Goal: Task Accomplishment & Management: Use online tool/utility

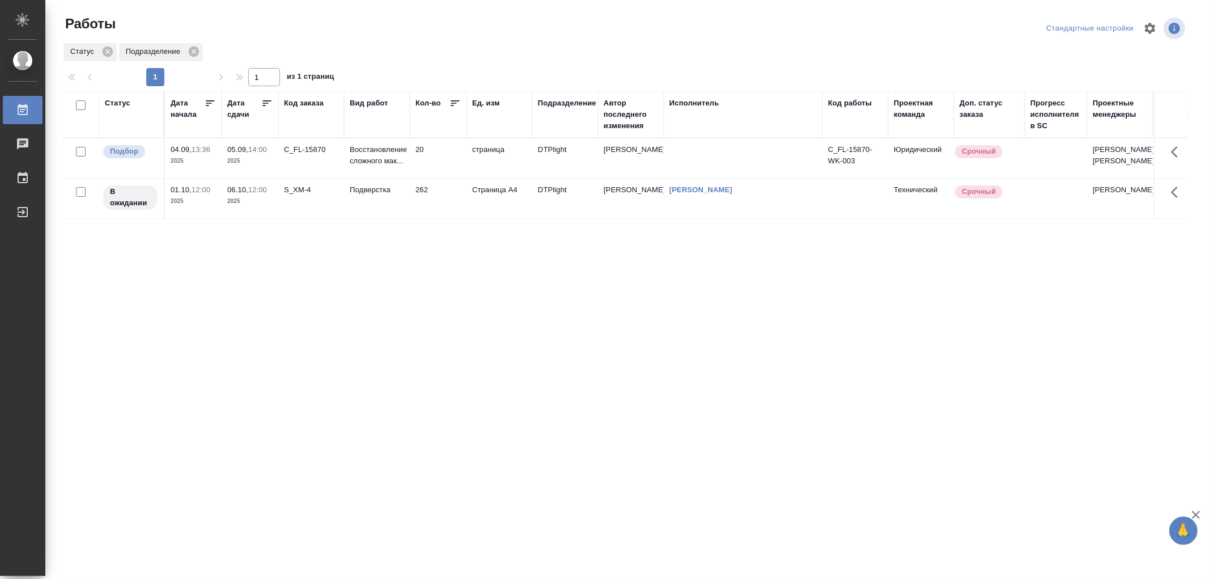
click at [439, 163] on td "20" at bounding box center [438, 158] width 57 height 40
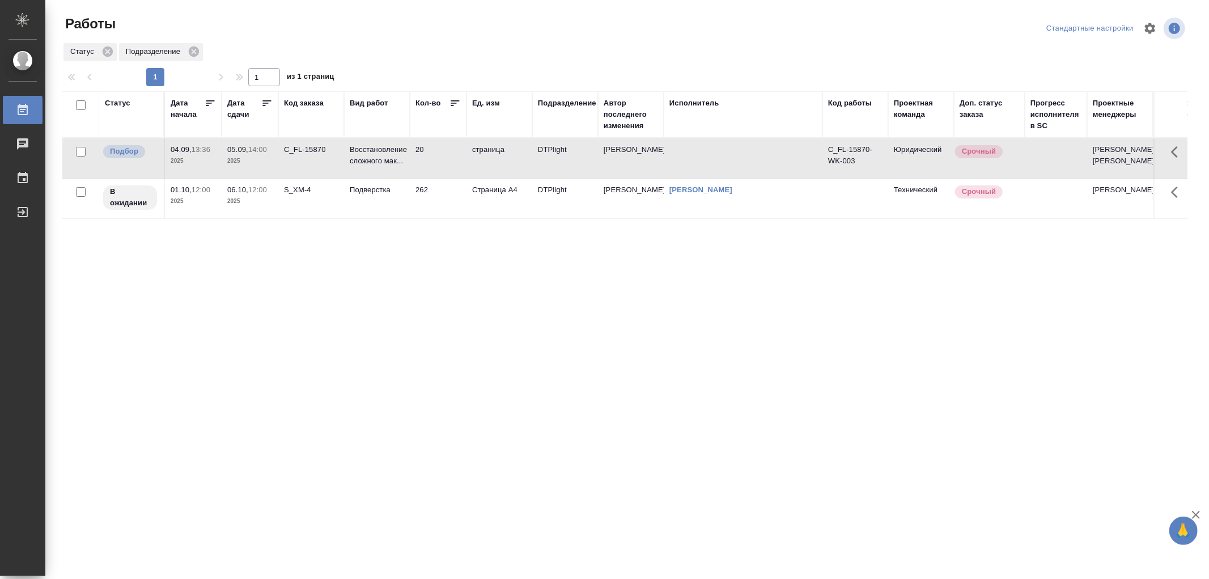
click at [407, 157] on td "Восстановление сложного мак..." at bounding box center [377, 158] width 66 height 40
click at [412, 162] on td "20" at bounding box center [438, 158] width 57 height 40
click at [179, 167] on p "2025" at bounding box center [193, 160] width 45 height 11
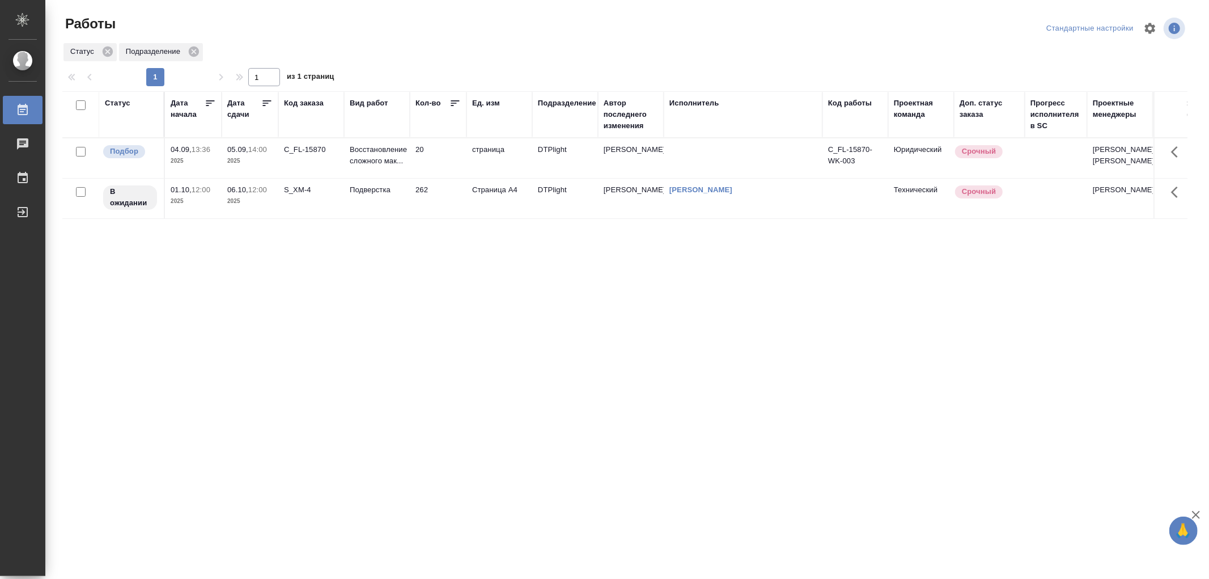
click at [448, 156] on td "20" at bounding box center [438, 158] width 57 height 40
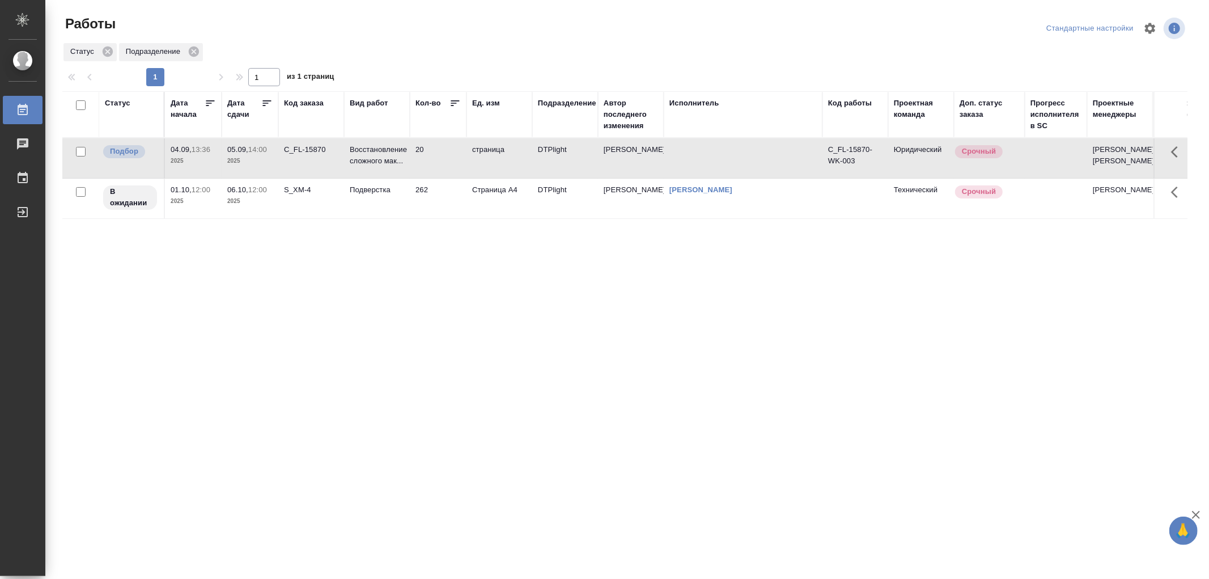
click at [554, 158] on td "DTPlight" at bounding box center [565, 158] width 66 height 40
click at [414, 159] on td "20" at bounding box center [438, 158] width 57 height 40
click at [437, 151] on td "20" at bounding box center [438, 158] width 57 height 40
click at [447, 207] on td "262" at bounding box center [438, 199] width 57 height 40
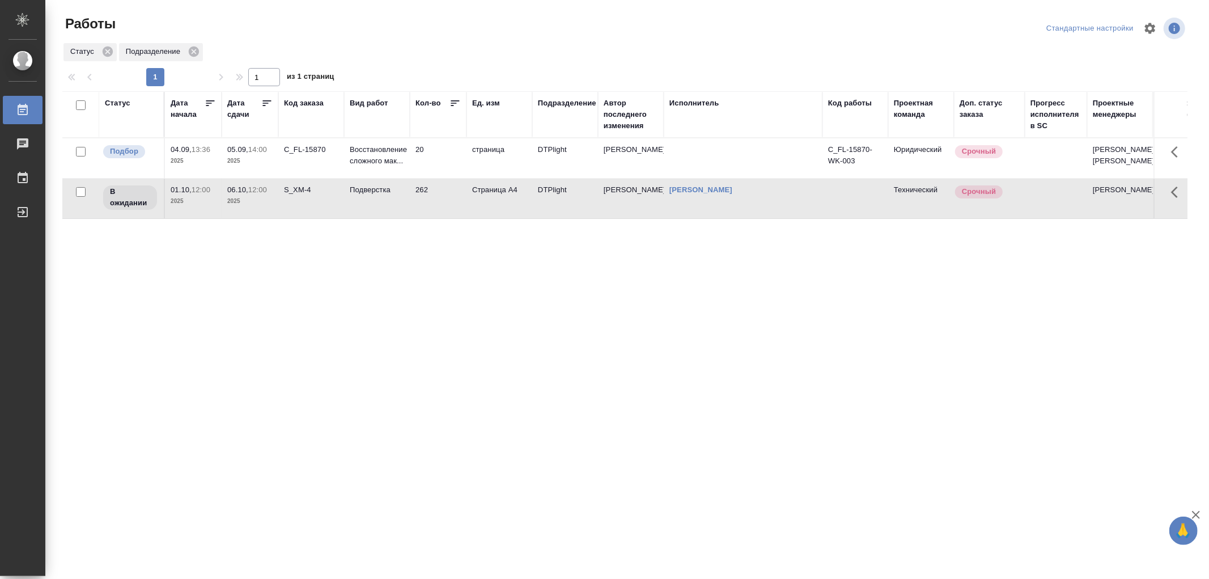
click at [447, 207] on td "262" at bounding box center [438, 199] width 57 height 40
click at [434, 158] on td "20" at bounding box center [438, 158] width 57 height 40
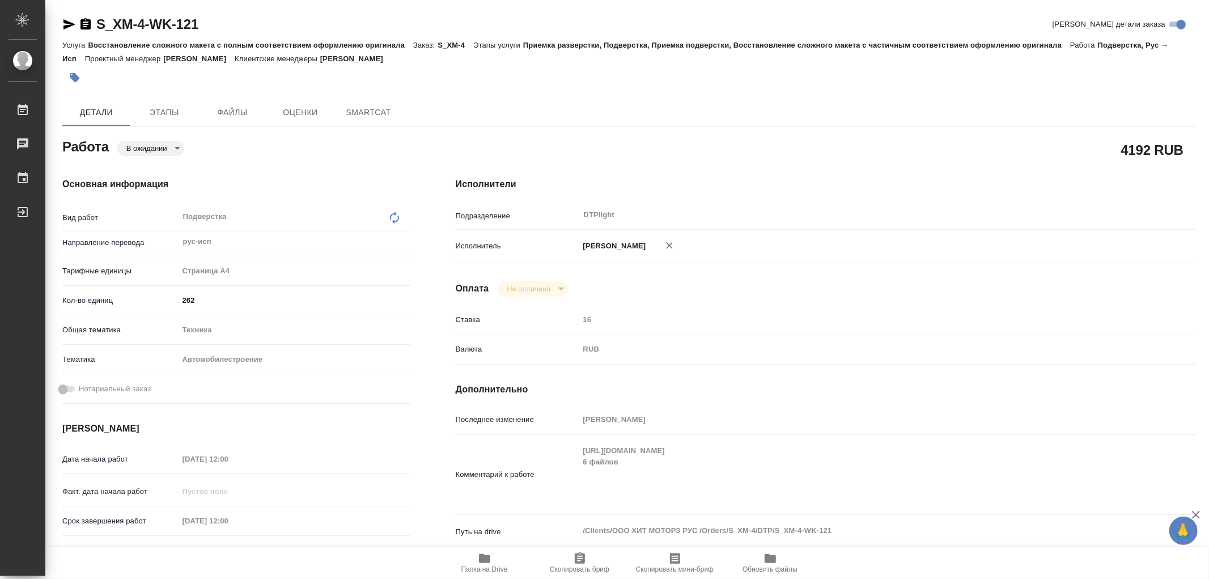
type textarea "x"
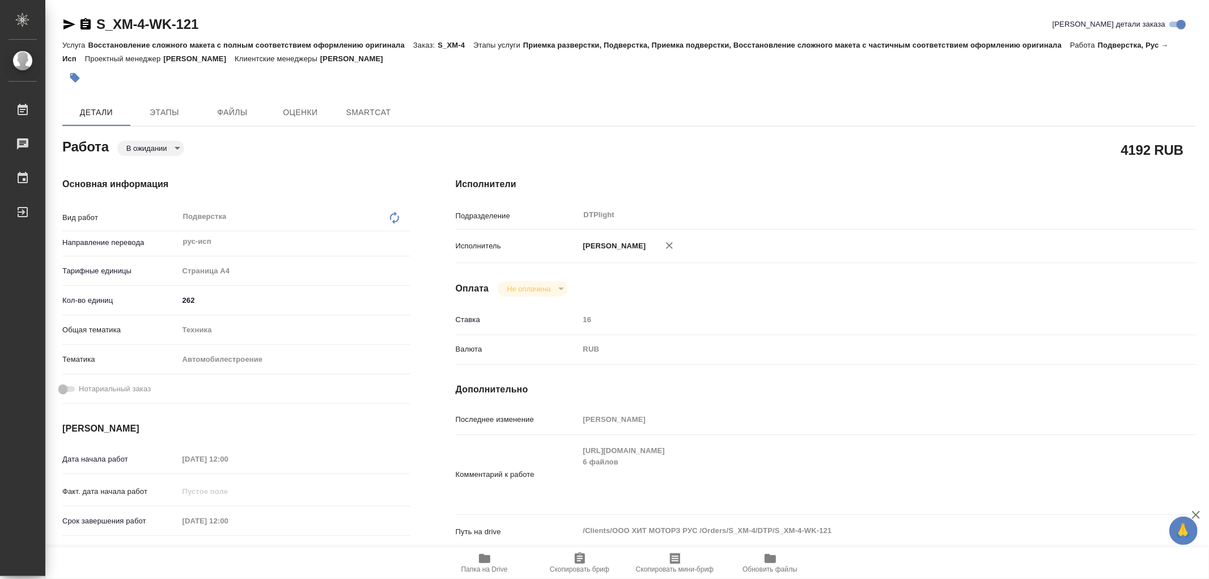
type textarea "x"
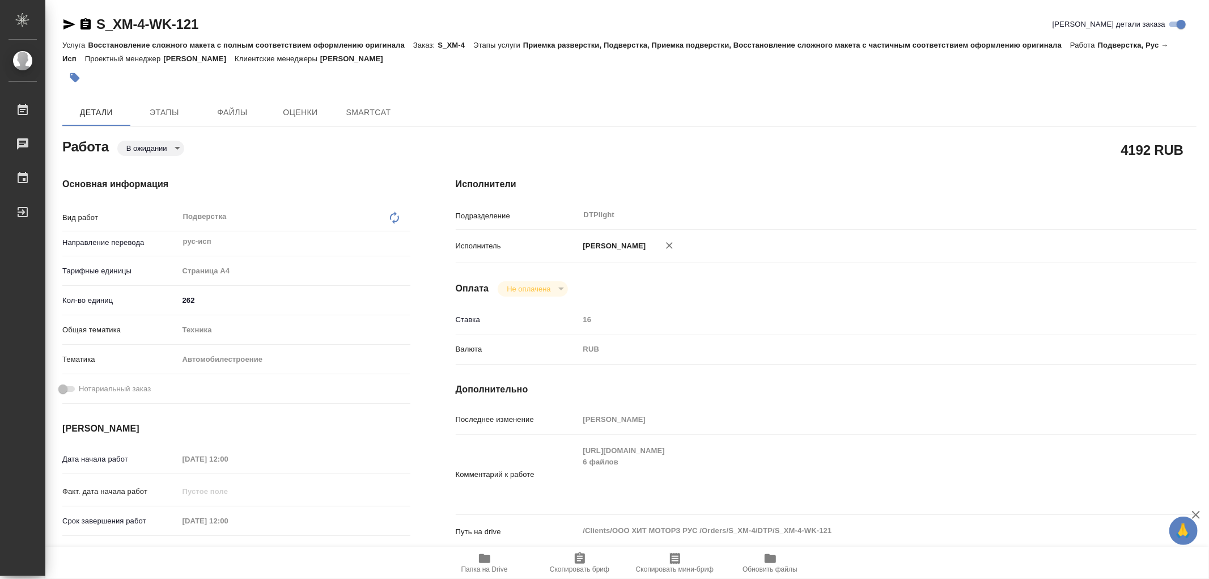
type textarea "x"
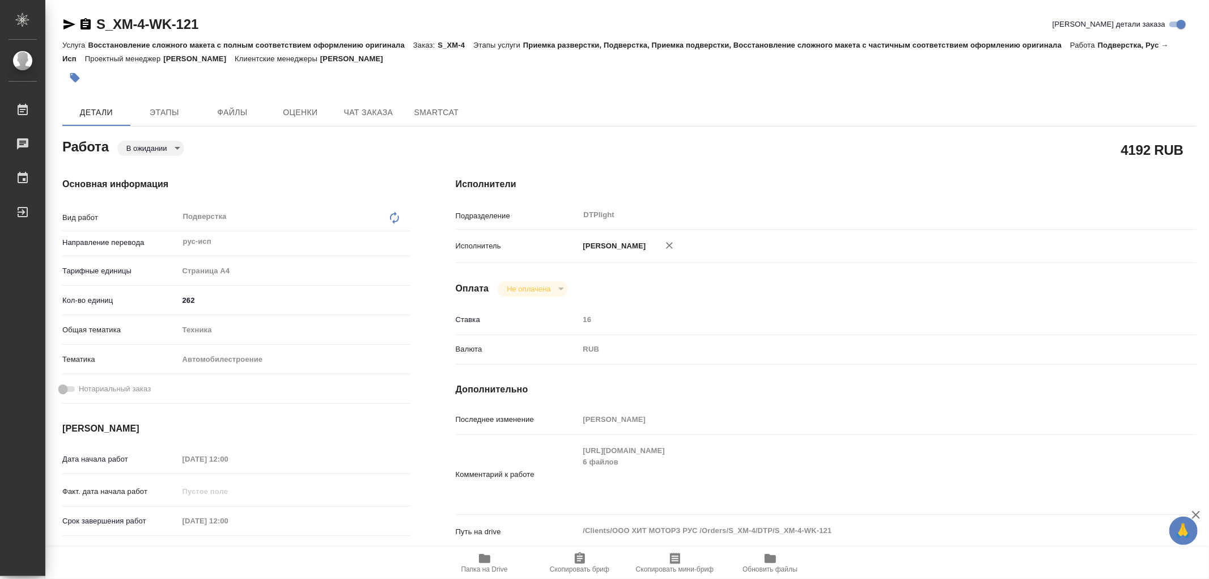
type textarea "x"
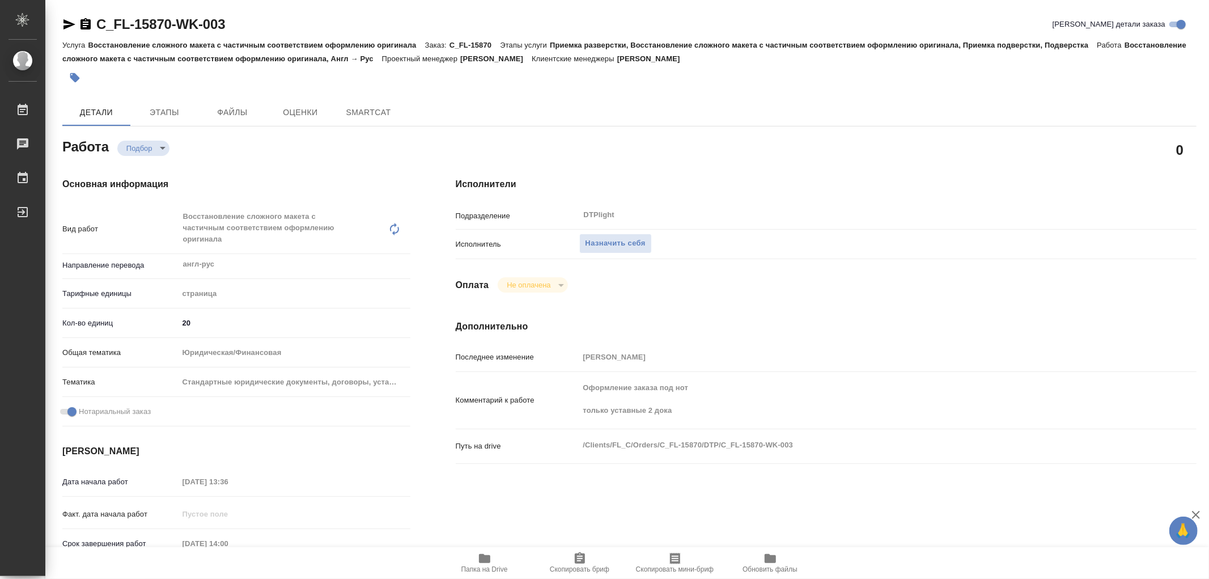
type textarea "x"
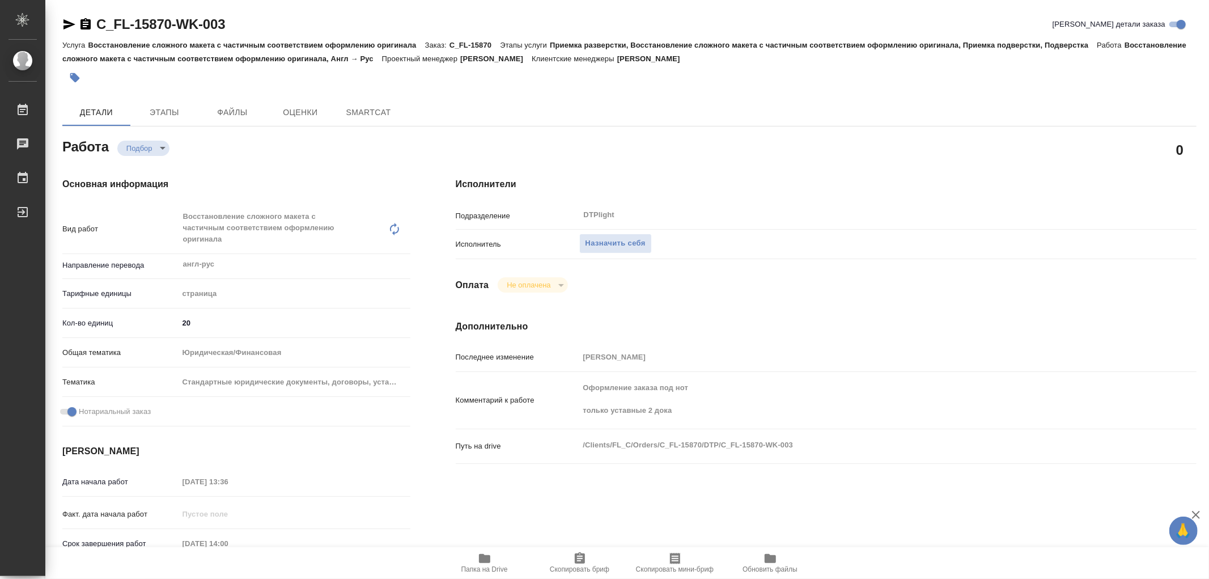
type textarea "x"
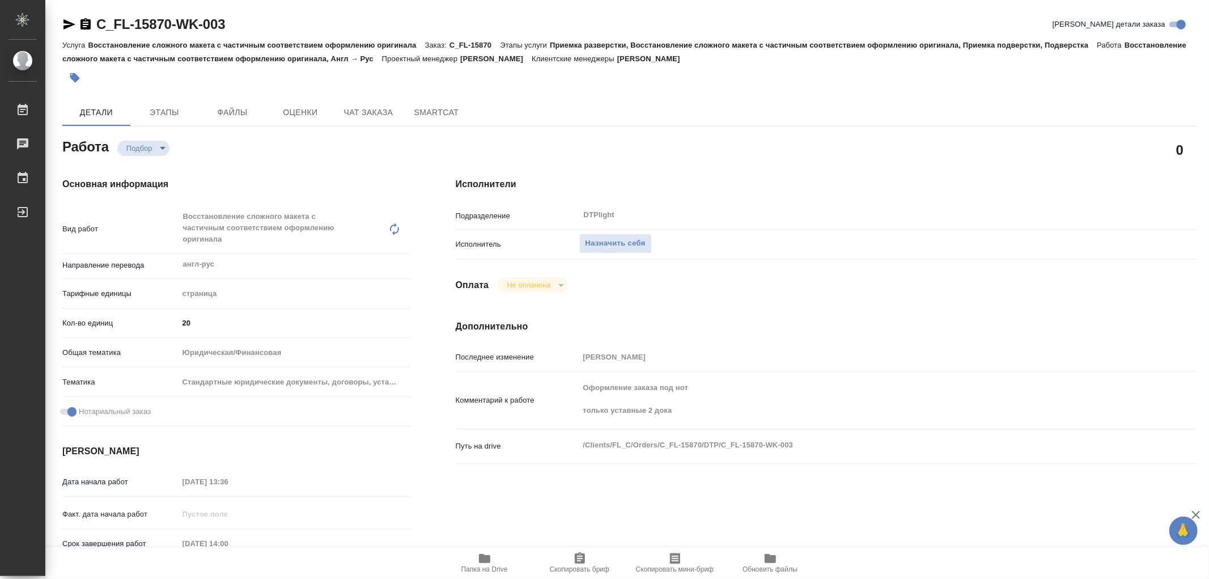
type textarea "x"
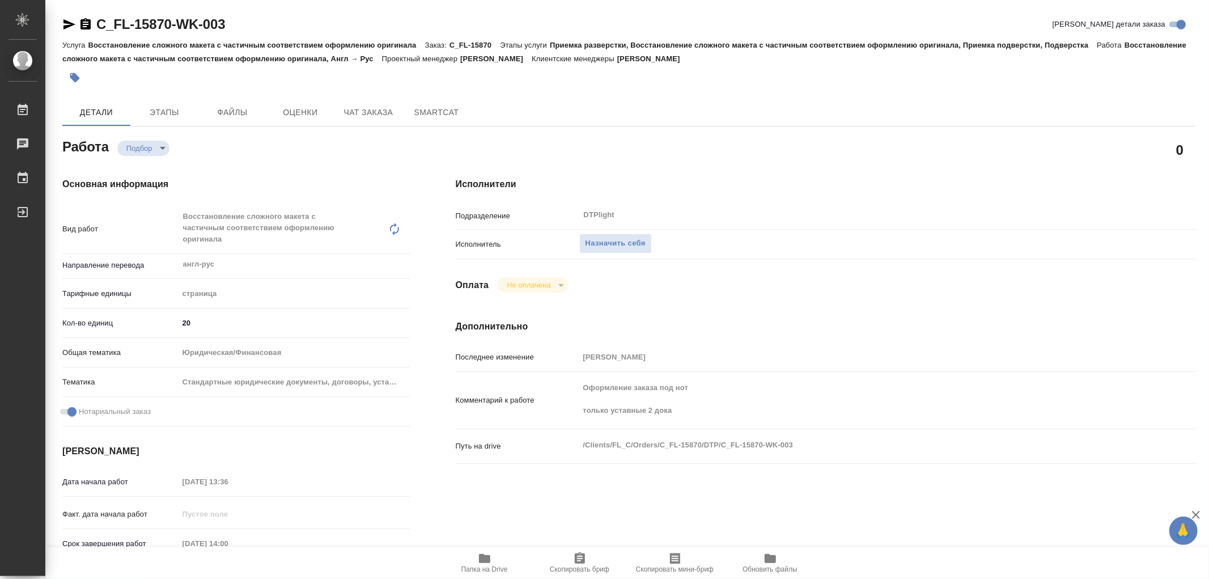
type textarea "x"
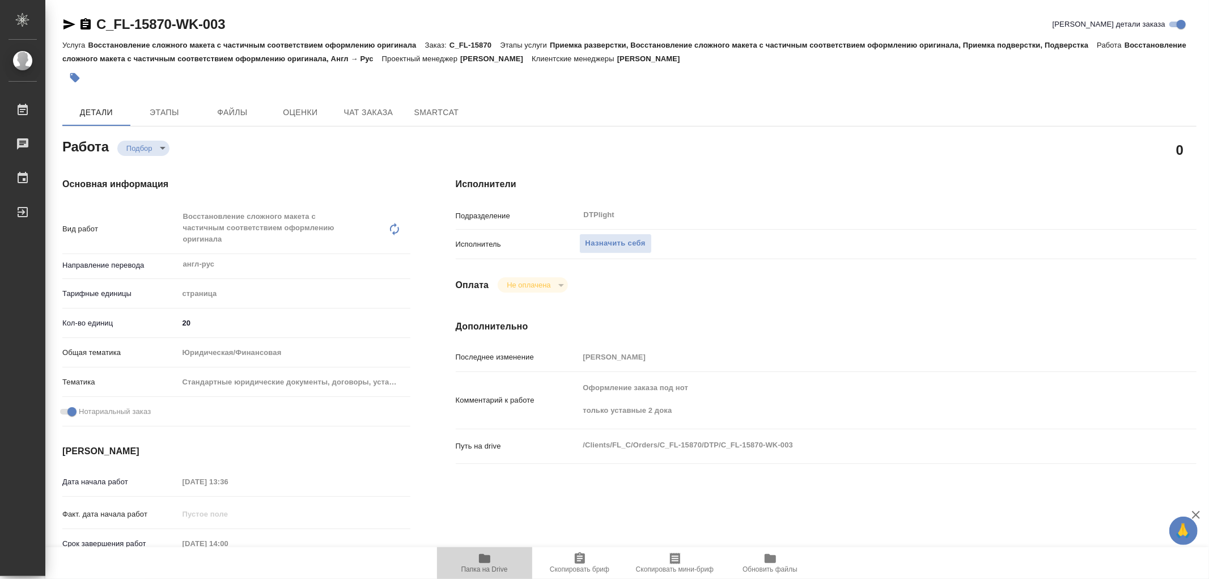
click at [484, 556] on icon "button" at bounding box center [484, 558] width 11 height 9
